Goal: Transaction & Acquisition: Purchase product/service

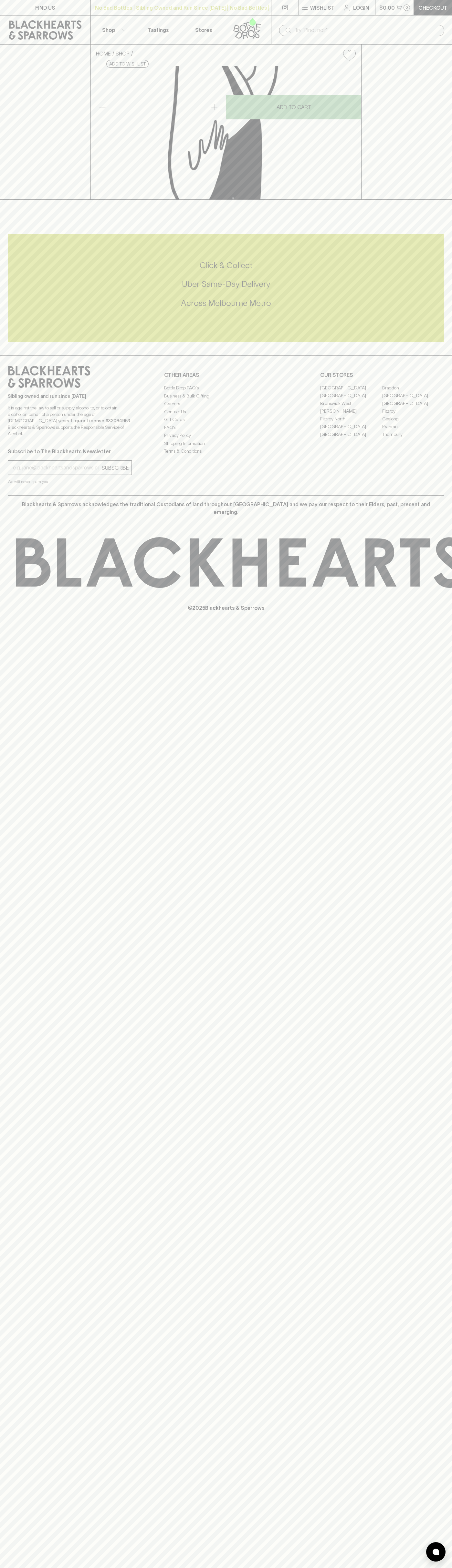
click at [18, 21] on icon at bounding box center [45, 30] width 81 height 19
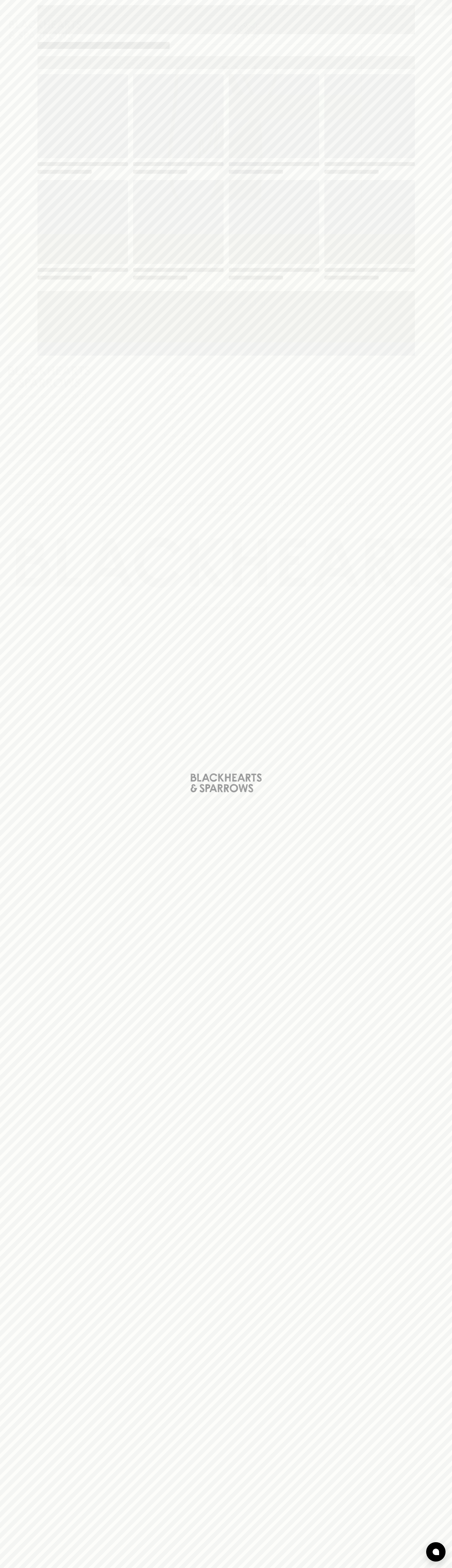
click at [424, 394] on div "Loading" at bounding box center [226, 784] width 452 height 1568
click at [383, 1567] on html "FIND US | No Bad Bottles | Sibling Owned and Run Since [DATE] | No Bad Bottles …" at bounding box center [226, 784] width 452 height 1568
click at [21, 1370] on div "Loading" at bounding box center [226, 784] width 452 height 1568
